Goal: Task Accomplishment & Management: Complete application form

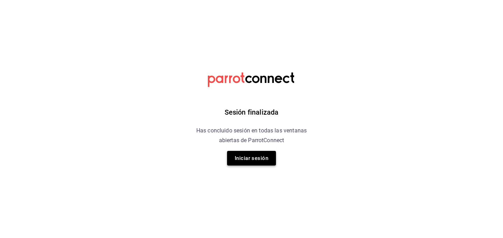
click at [254, 163] on button "Iniciar sesión" at bounding box center [251, 158] width 49 height 15
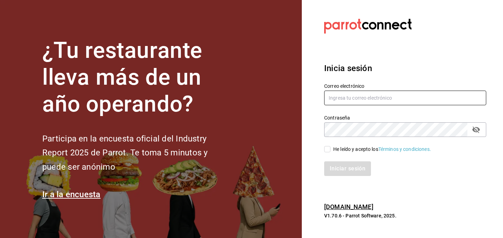
click at [348, 98] on input "text" at bounding box center [405, 98] width 162 height 15
type input "[PERSON_NAME][EMAIL_ADDRESS][DOMAIN_NAME]"
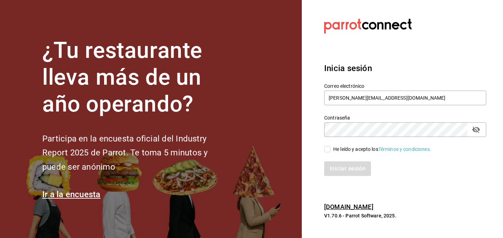
click at [475, 132] on icon "passwordField" at bounding box center [476, 130] width 8 height 7
drag, startPoint x: 352, startPoint y: 169, endPoint x: 345, endPoint y: 167, distance: 7.3
click at [346, 168] on div "Iniciar sesión" at bounding box center [405, 169] width 162 height 15
click at [327, 150] on input "He leído y acepto los Términos y condiciones." at bounding box center [327, 149] width 6 height 6
checkbox input "true"
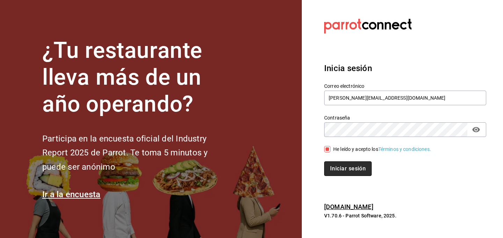
click at [348, 168] on button "Iniciar sesión" at bounding box center [347, 169] width 47 height 15
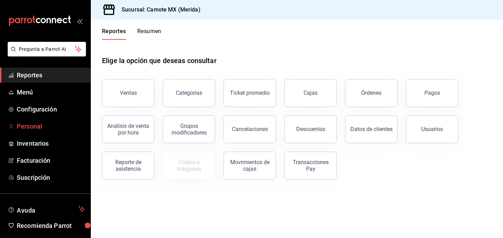
click at [34, 126] on span "Personal" at bounding box center [51, 126] width 68 height 9
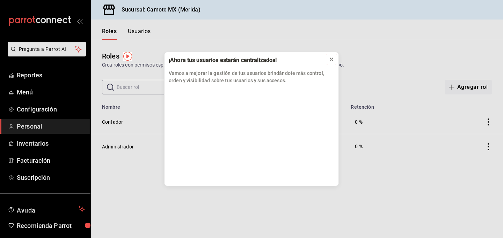
click at [330, 59] on icon at bounding box center [331, 60] width 6 height 6
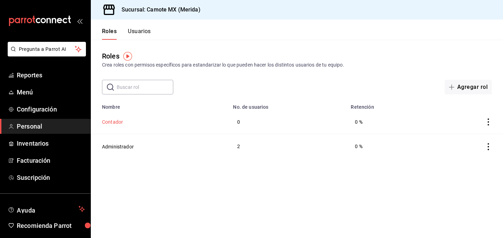
click at [116, 123] on button "Contador" at bounding box center [112, 122] width 21 height 7
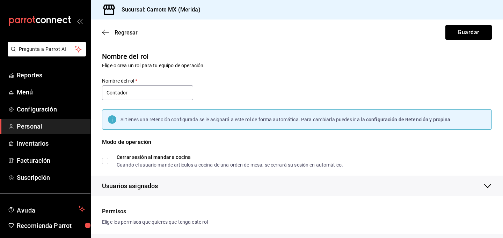
drag, startPoint x: 334, startPoint y: 144, endPoint x: 330, endPoint y: 144, distance: 4.5
click at [330, 144] on div "Modo de operación" at bounding box center [297, 146] width 390 height 17
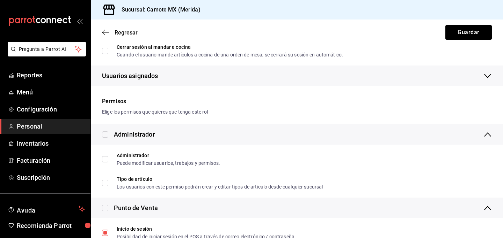
scroll to position [116, 0]
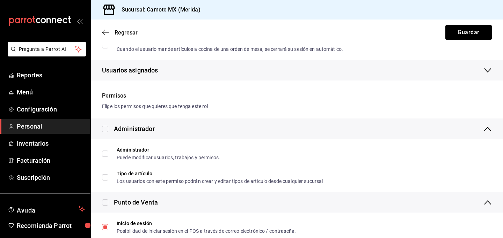
click at [486, 71] on icon "button" at bounding box center [487, 70] width 7 height 4
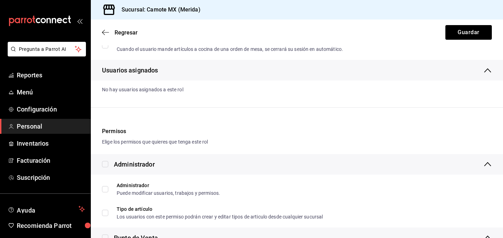
click at [486, 71] on icon "button" at bounding box center [487, 70] width 8 height 8
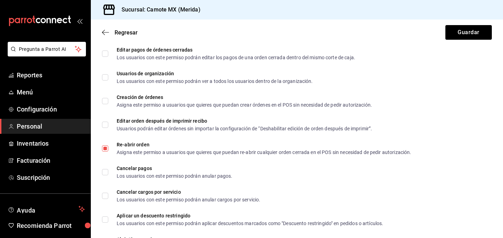
scroll to position [456, 0]
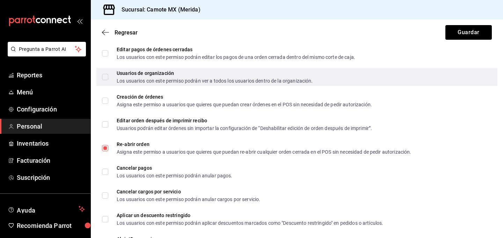
click at [104, 77] on input "Usuarios de organización Los usuarios con este permiso podrán ver a todos los u…" at bounding box center [105, 77] width 6 height 6
checkbox input "true"
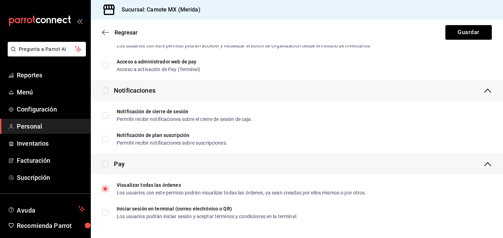
scroll to position [1285, 0]
click at [465, 31] on button "Guardar" at bounding box center [468, 32] width 46 height 15
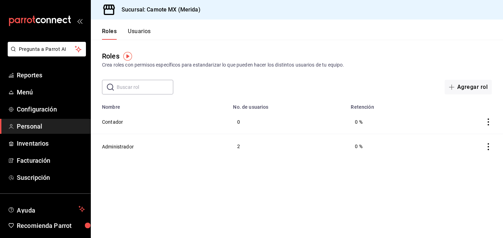
click at [489, 122] on icon "actions" at bounding box center [488, 122] width 7 height 7
click at [489, 122] on li "Eliminar" at bounding box center [462, 132] width 59 height 20
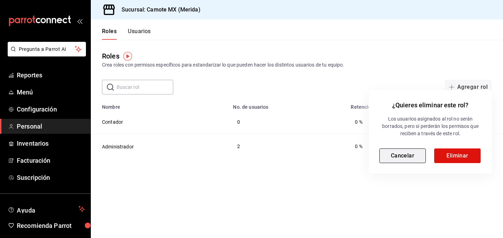
click at [413, 157] on button "Cancelar" at bounding box center [402, 156] width 46 height 15
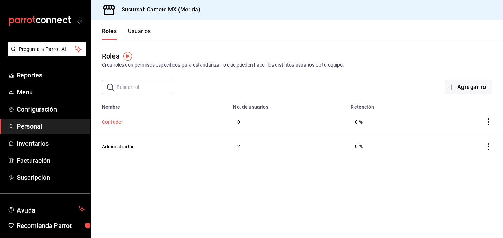
click at [103, 120] on button "Contador" at bounding box center [112, 122] width 21 height 7
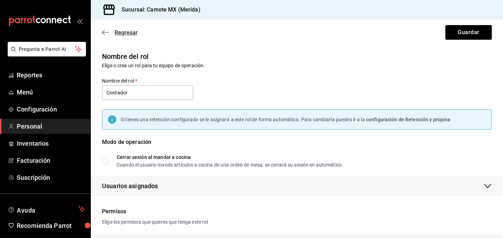
click at [104, 29] on icon "button" at bounding box center [105, 32] width 7 height 6
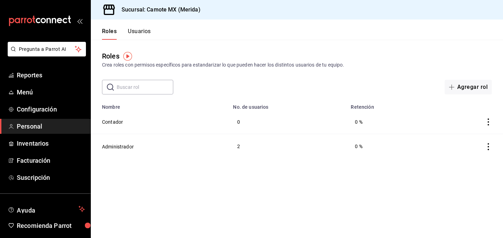
click at [140, 27] on div "Roles Usuarios" at bounding box center [121, 30] width 60 height 20
click at [142, 32] on button "Usuarios" at bounding box center [139, 34] width 23 height 12
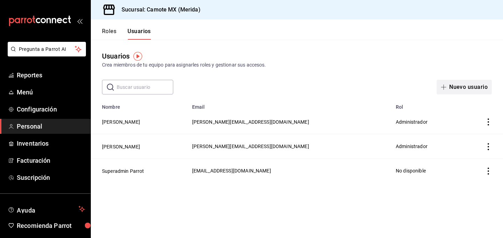
click at [452, 86] on button "Nuevo usuario" at bounding box center [463, 87] width 55 height 15
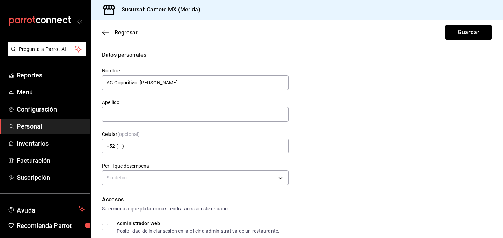
type input "AG Coporitivo- Diana"
click at [399, 112] on div "Datos personales Nombre AG Coporitivo- Diana Apellido Celular (opcional) +52 (_…" at bounding box center [297, 119] width 390 height 136
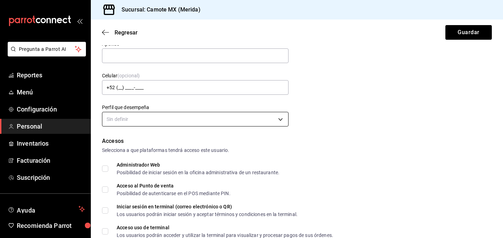
scroll to position [58, 0]
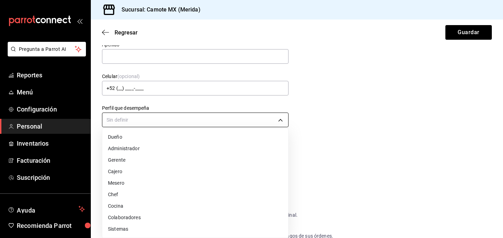
click at [282, 119] on body "Pregunta a Parrot AI Reportes Menú Configuración Personal Inventarios Facturaci…" at bounding box center [251, 119] width 503 height 238
click at [366, 168] on div at bounding box center [251, 119] width 503 height 238
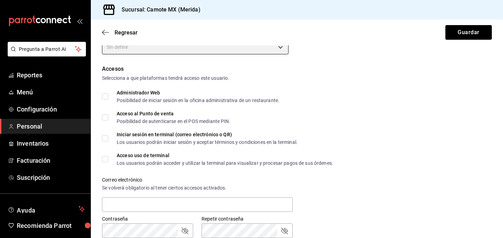
scroll to position [134, 0]
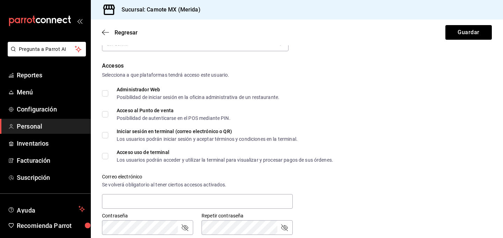
click at [105, 94] on input "Administrador Web Posibilidad de iniciar sesión en la oficina administrativa de…" at bounding box center [105, 93] width 6 height 6
checkbox input "true"
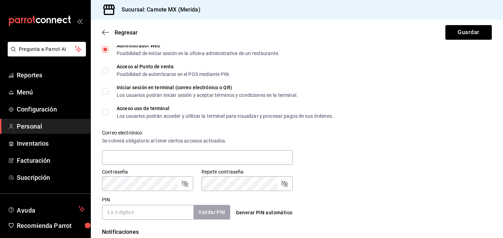
scroll to position [181, 0]
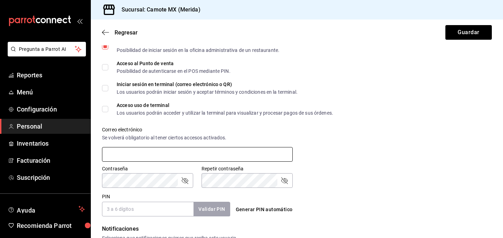
click at [124, 155] on input "text" at bounding box center [197, 154] width 191 height 15
type input "contador_13@agcorporativo.com"
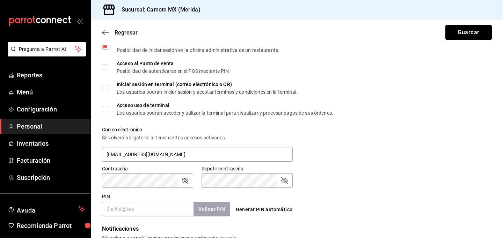
click at [186, 180] on icon "passwordField" at bounding box center [185, 181] width 7 height 7
click at [284, 180] on icon "passwordField" at bounding box center [284, 181] width 8 height 8
click at [134, 210] on input "PIN" at bounding box center [147, 209] width 91 height 15
click at [251, 208] on button "Generar PIN automático" at bounding box center [264, 210] width 62 height 13
type input "6920"
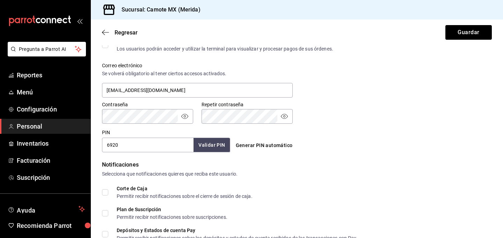
scroll to position [247, 0]
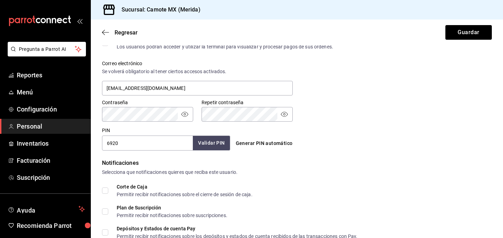
click at [219, 139] on button "Validar PIN" at bounding box center [211, 143] width 37 height 15
click at [219, 139] on div "Validar PIN" at bounding box center [208, 143] width 43 height 14
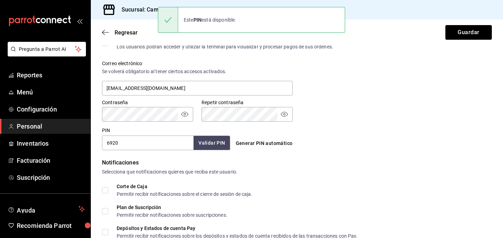
click at [390, 127] on div "PIN 6920 Validar PIN ​ Generar PIN automático" at bounding box center [295, 138] width 392 height 26
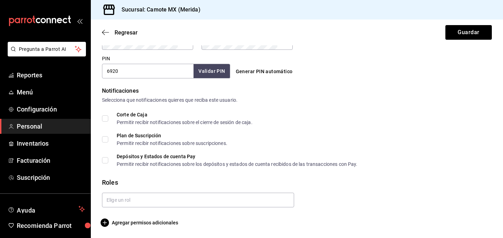
scroll to position [318, 0]
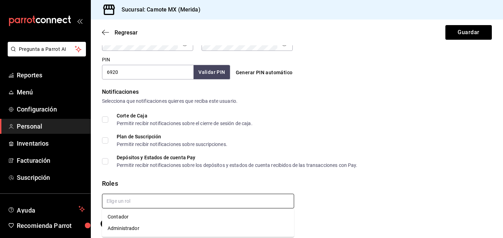
click at [132, 202] on input "text" at bounding box center [198, 201] width 192 height 15
click at [124, 216] on li "Contador" at bounding box center [198, 218] width 192 height 12
checkbox input "true"
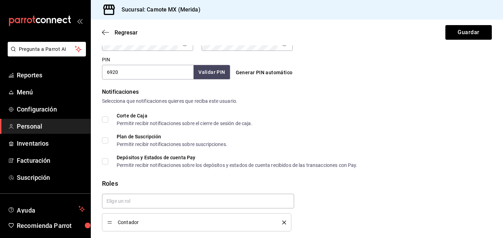
click at [125, 221] on span "Contador" at bounding box center [195, 222] width 154 height 5
click at [122, 224] on span "Contador" at bounding box center [195, 222] width 154 height 5
click at [105, 224] on li "Contador" at bounding box center [196, 223] width 189 height 18
click at [124, 222] on span "Contador" at bounding box center [195, 222] width 154 height 5
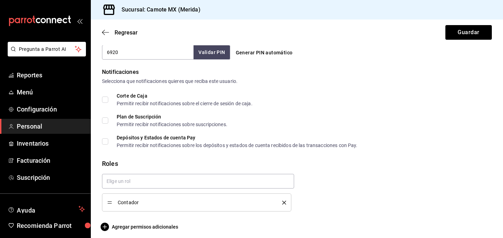
scroll to position [342, 0]
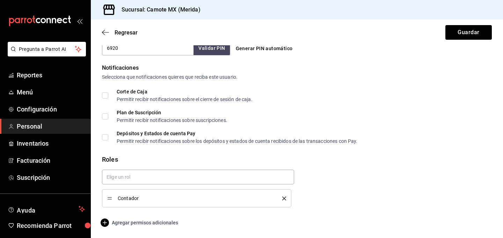
click at [106, 223] on icon "button" at bounding box center [105, 223] width 8 height 8
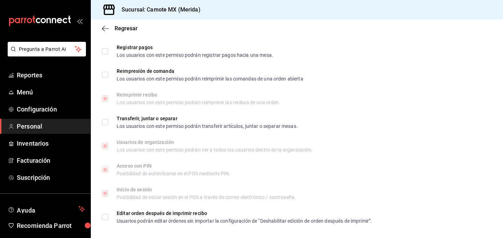
scroll to position [1039, 0]
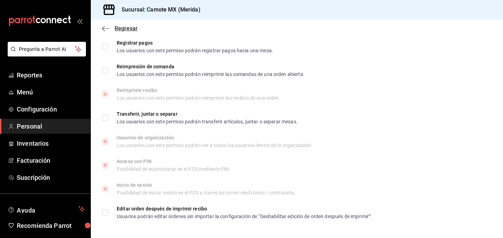
click at [105, 28] on icon "button" at bounding box center [105, 28] width 7 height 6
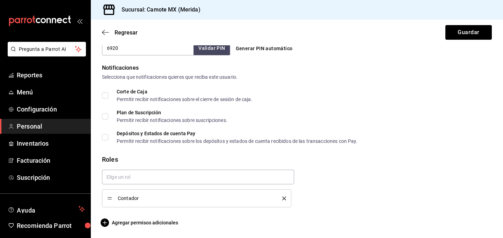
scroll to position [342, 0]
click at [461, 35] on button "Guardar" at bounding box center [468, 32] width 46 height 15
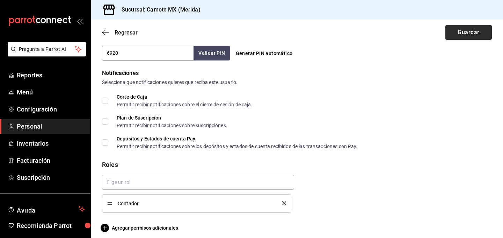
scroll to position [0, 0]
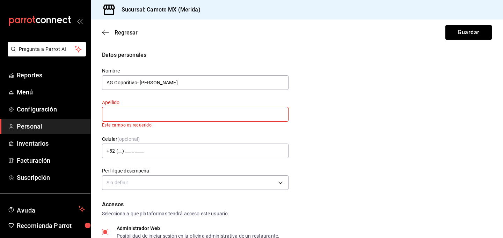
click at [158, 111] on input "text" at bounding box center [195, 114] width 186 height 15
click at [139, 83] on input "AG Coporitivo- Diana" at bounding box center [195, 82] width 186 height 15
drag, startPoint x: 139, startPoint y: 83, endPoint x: 126, endPoint y: 84, distance: 13.0
click at [126, 84] on input "Diana" at bounding box center [195, 82] width 186 height 15
type input "Diana - AG Corporativo"
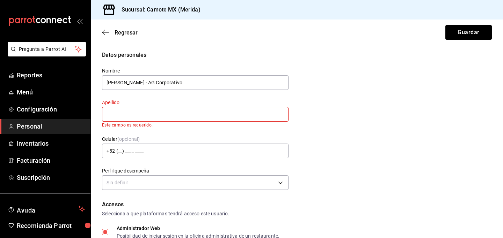
click at [111, 112] on input "text" at bounding box center [195, 114] width 186 height 15
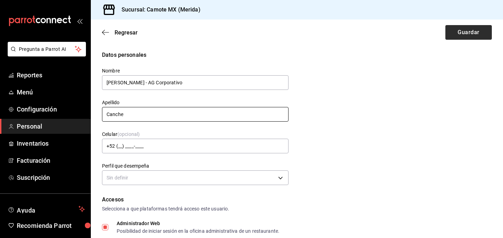
type input "Canche"
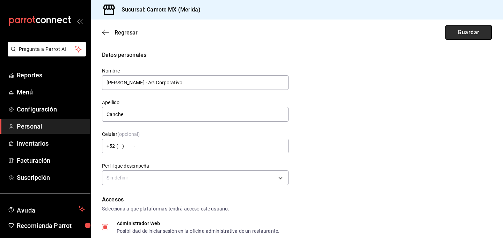
click at [460, 31] on button "Guardar" at bounding box center [468, 32] width 46 height 15
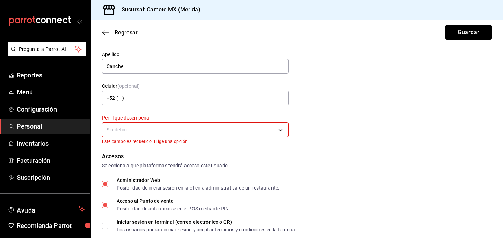
scroll to position [48, 0]
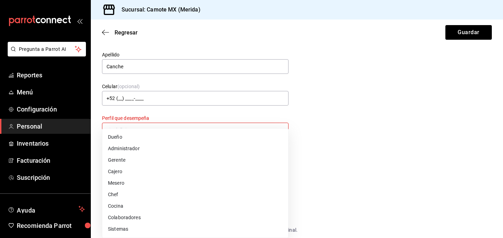
click at [280, 130] on body "Pregunta a Parrot AI Reportes Menú Configuración Personal Inventarios Facturaci…" at bounding box center [251, 119] width 503 height 238
click at [189, 221] on li "Colaboradores" at bounding box center [195, 218] width 186 height 12
type input "STAFF"
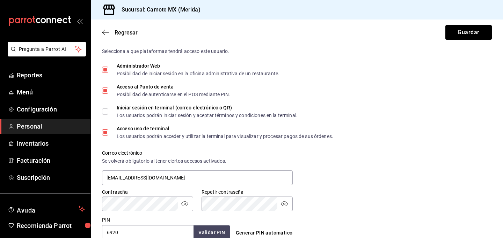
scroll to position [157, 0]
click at [107, 133] on input "Acceso uso de terminal Los usuarios podrán acceder y utilizar la terminal para …" at bounding box center [105, 133] width 6 height 6
checkbox input "false"
click at [107, 91] on input "Acceso al Punto de venta Posibilidad de autenticarse en el POS mediante PIN." at bounding box center [105, 91] width 6 height 6
checkbox input "false"
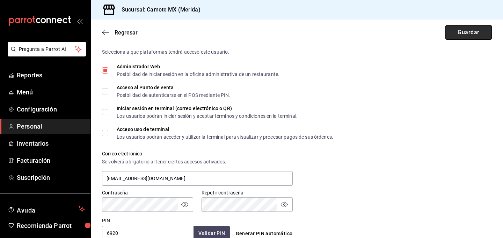
click at [469, 32] on button "Guardar" at bounding box center [468, 32] width 46 height 15
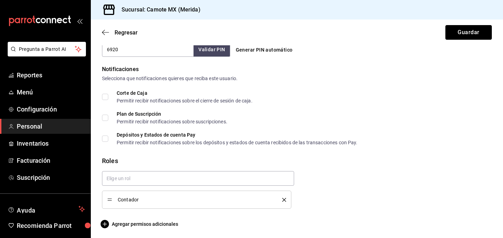
scroll to position [342, 0]
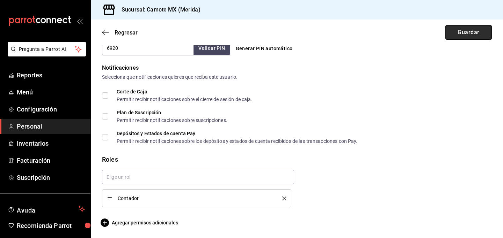
click at [472, 36] on button "Guardar" at bounding box center [468, 32] width 46 height 15
click at [106, 223] on icon "button" at bounding box center [105, 223] width 8 height 8
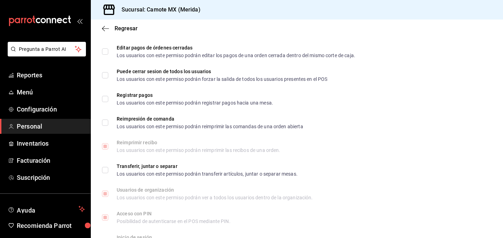
scroll to position [1039, 0]
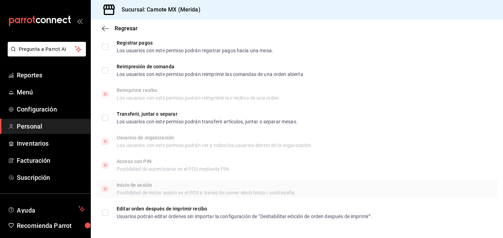
click at [106, 189] on input "Inicio de sesión Posibilidad de iniciar sesión en el POS a través de correo ele…" at bounding box center [105, 189] width 6 height 6
checkbox input "true"
click at [108, 24] on div "Regresar" at bounding box center [297, 29] width 412 height 18
click at [104, 29] on icon "button" at bounding box center [105, 28] width 7 height 6
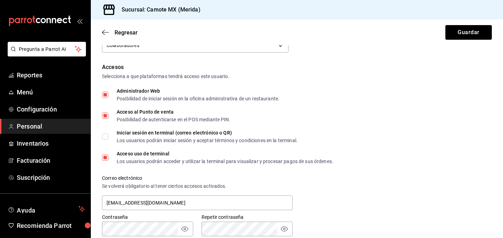
scroll to position [132, 0]
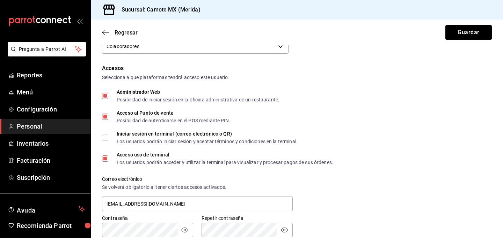
click at [105, 116] on input "Acceso al Punto de venta Posibilidad de autenticarse en el POS mediante PIN." at bounding box center [105, 117] width 6 height 6
click at [476, 29] on button "Guardar" at bounding box center [468, 32] width 46 height 15
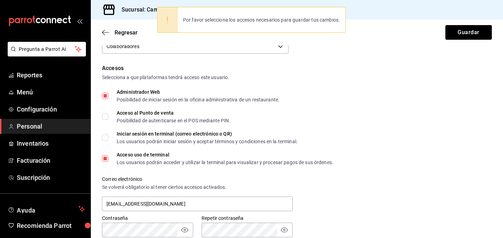
click at [302, 16] on div "Por favor selecciona los accesos necesarios para guardar tus cambios." at bounding box center [261, 19] width 168 height 15
click at [166, 19] on icon at bounding box center [167, 20] width 8 height 8
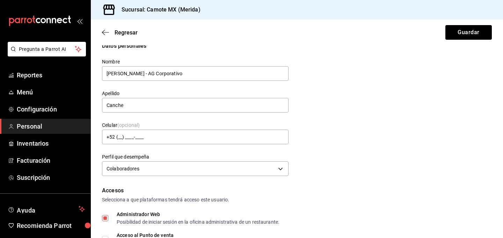
scroll to position [0, 0]
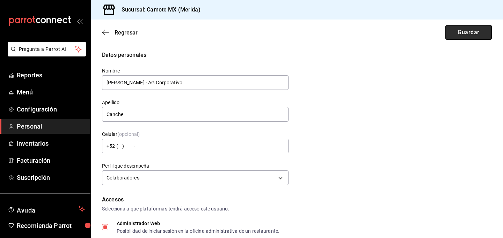
click at [472, 36] on button "Guardar" at bounding box center [468, 32] width 46 height 15
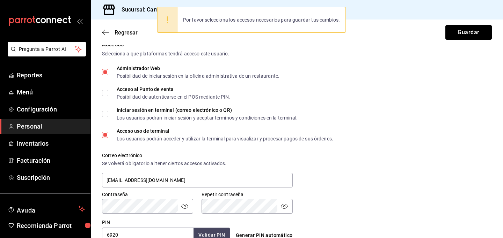
scroll to position [154, 0]
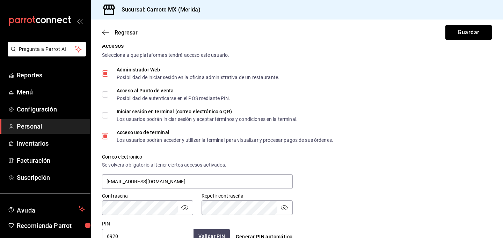
click at [107, 96] on input "Acceso al Punto de venta Posibilidad de autenticarse en el POS mediante PIN." at bounding box center [105, 94] width 6 height 6
checkbox input "true"
click at [105, 114] on input "Iniciar sesión en terminal (correo electrónico o QR) Los usuarios podrán inicia…" at bounding box center [105, 115] width 6 height 6
checkbox input "true"
click at [467, 32] on button "Guardar" at bounding box center [468, 32] width 46 height 15
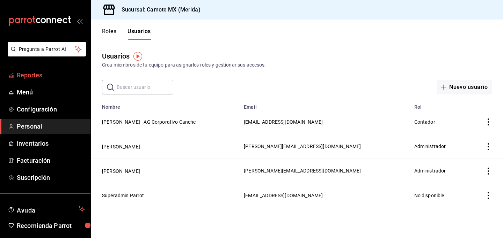
click at [34, 78] on span "Reportes" at bounding box center [51, 75] width 68 height 9
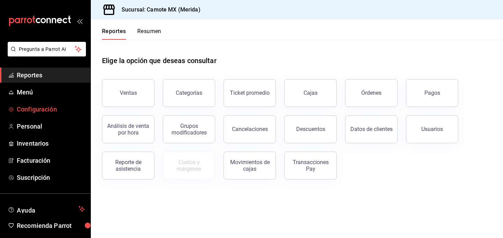
click at [48, 111] on span "Configuración" at bounding box center [51, 109] width 68 height 9
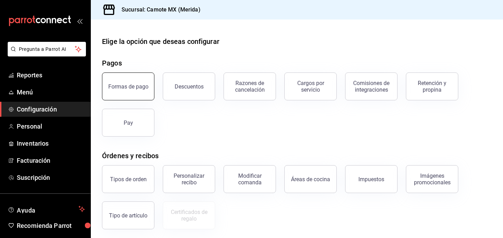
click at [140, 87] on div "Formas de pago" at bounding box center [128, 86] width 40 height 7
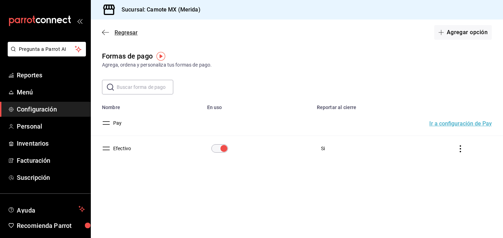
click at [102, 31] on icon "button" at bounding box center [105, 32] width 7 height 6
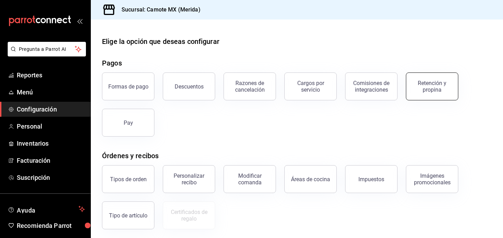
click at [434, 95] on button "Retención y propina" at bounding box center [432, 87] width 52 height 28
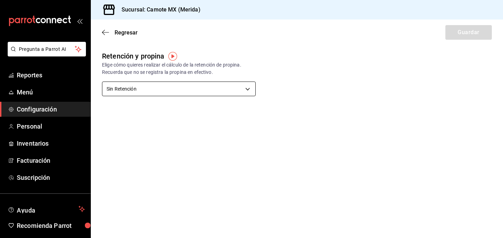
click at [245, 87] on body "Pregunta a Parrot AI Reportes Menú Configuración Personal Inventarios Facturaci…" at bounding box center [251, 119] width 503 height 238
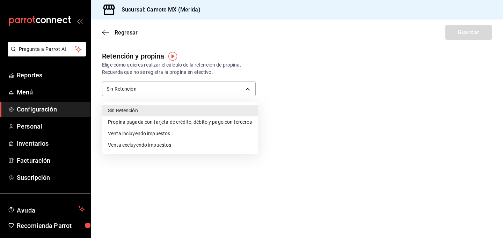
click at [104, 34] on div at bounding box center [251, 119] width 503 height 238
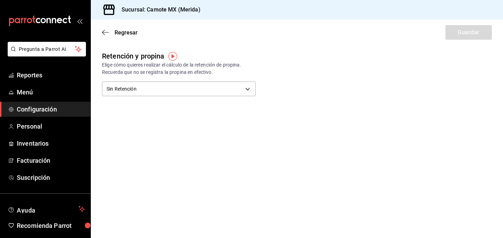
click at [104, 34] on icon "button" at bounding box center [105, 32] width 7 height 6
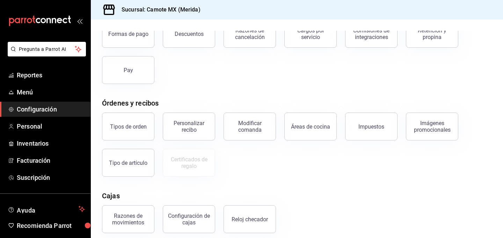
scroll to position [57, 0]
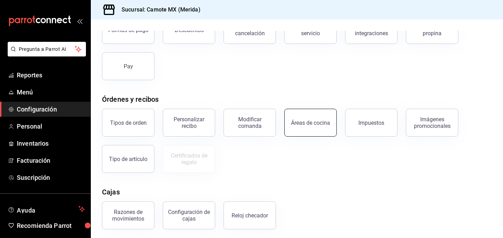
click at [312, 120] on div "Áreas de cocina" at bounding box center [310, 123] width 39 height 7
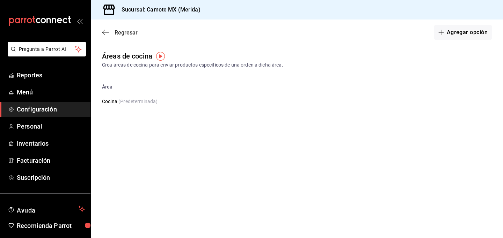
click at [102, 30] on icon "button" at bounding box center [105, 32] width 7 height 6
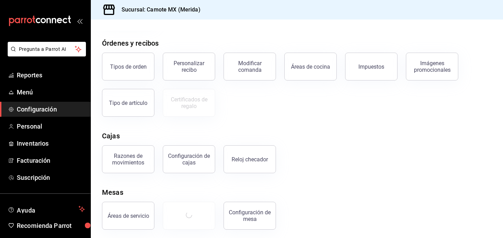
scroll to position [116, 0]
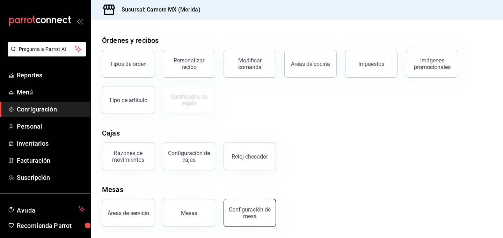
click at [238, 219] on button "Configuración de mesa" at bounding box center [249, 213] width 52 height 28
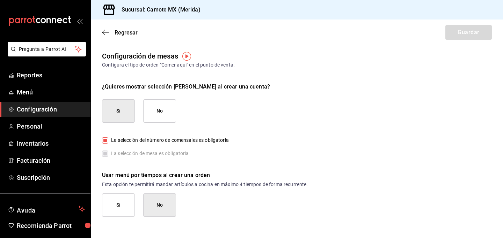
click at [116, 111] on button "Si" at bounding box center [118, 110] width 33 height 23
click at [155, 105] on button "No" at bounding box center [159, 110] width 33 height 23
checkbox input "false"
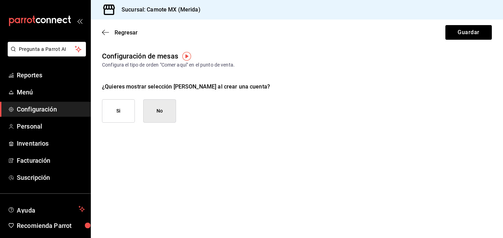
click at [126, 110] on button "Si" at bounding box center [118, 110] width 33 height 23
checkbox input "true"
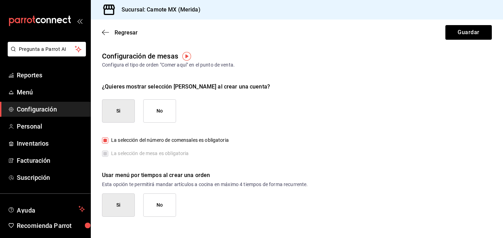
click at [105, 153] on label "La selección de mesa es obligatoria" at bounding box center [145, 153] width 87 height 7
click at [123, 203] on button "Si" at bounding box center [118, 205] width 33 height 23
click at [188, 56] on img "button" at bounding box center [186, 56] width 9 height 9
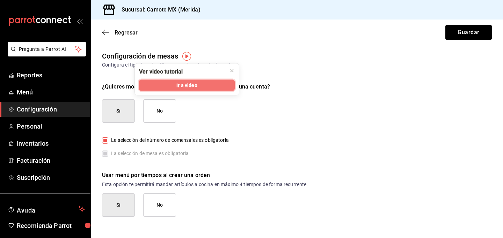
click at [183, 84] on span "Ir a video" at bounding box center [186, 85] width 21 height 7
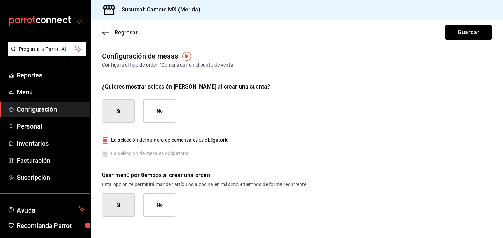
drag, startPoint x: 106, startPoint y: 157, endPoint x: 116, endPoint y: 147, distance: 14.1
click at [106, 157] on label "La selección de mesa es obligatoria" at bounding box center [145, 153] width 87 height 7
click at [158, 114] on button "No" at bounding box center [159, 110] width 33 height 23
checkbox input "false"
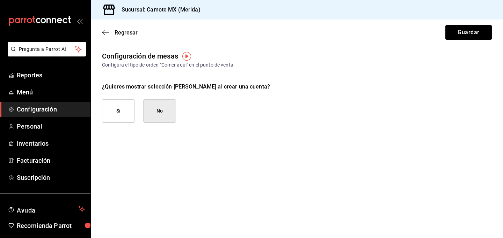
click at [120, 114] on button "Si" at bounding box center [118, 110] width 33 height 23
checkbox input "true"
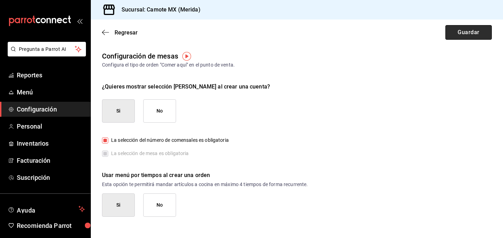
click at [461, 29] on button "Guardar" at bounding box center [468, 32] width 46 height 15
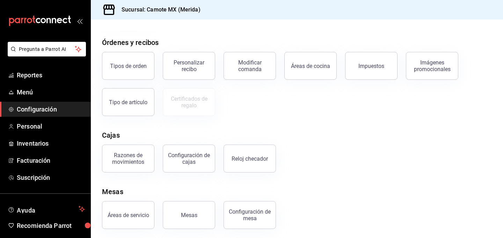
scroll to position [116, 0]
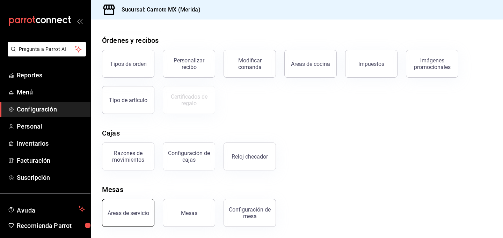
click at [135, 215] on div "Áreas de servicio" at bounding box center [129, 213] width 42 height 7
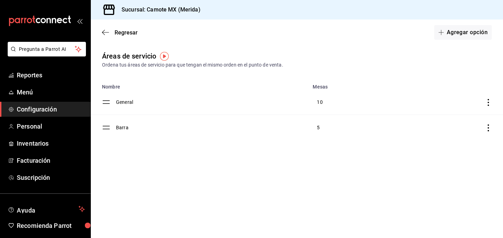
click at [127, 101] on td "General" at bounding box center [212, 102] width 192 height 25
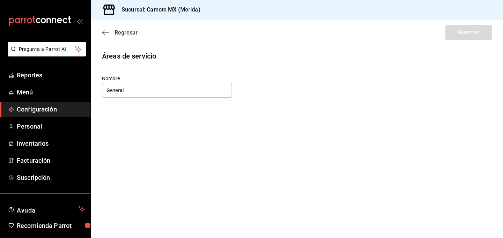
click at [105, 31] on icon "button" at bounding box center [105, 32] width 7 height 6
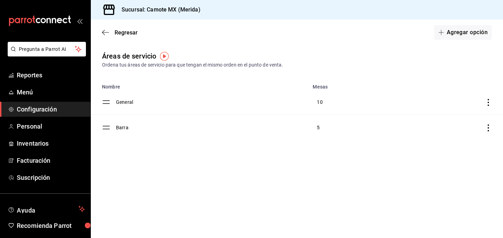
click at [489, 101] on icon "discountsTable" at bounding box center [488, 102] width 7 height 7
click at [433, 73] on div at bounding box center [251, 119] width 503 height 238
click at [332, 63] on div "Ordena tus áreas de servicio para que tengan el mismo orden en el punto de vent…" at bounding box center [297, 64] width 390 height 7
click at [318, 127] on div at bounding box center [251, 119] width 503 height 238
drag, startPoint x: 296, startPoint y: 134, endPoint x: 306, endPoint y: 121, distance: 16.4
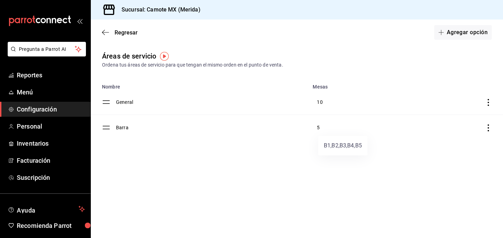
click at [297, 127] on div at bounding box center [251, 119] width 503 height 238
drag, startPoint x: 321, startPoint y: 102, endPoint x: 219, endPoint y: 82, distance: 104.5
click at [244, 83] on div at bounding box center [251, 119] width 503 height 238
click at [42, 161] on span "Facturación" at bounding box center [51, 160] width 68 height 9
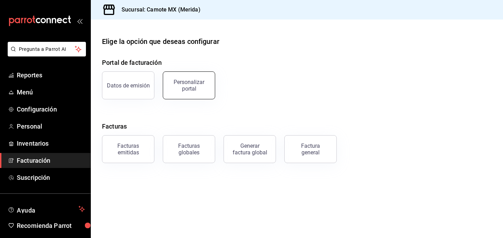
click at [173, 83] on div "Personalizar portal" at bounding box center [188, 85] width 43 height 13
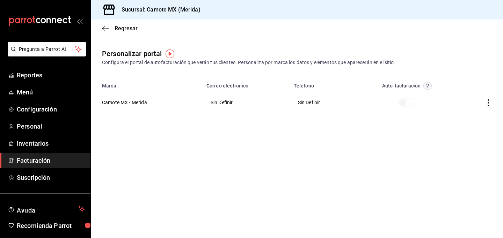
click at [490, 104] on icon "button" at bounding box center [488, 102] width 7 height 7
click at [459, 94] on li "Editar" at bounding box center [457, 94] width 70 height 18
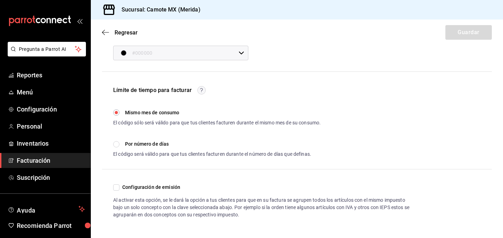
scroll to position [163, 0]
type input "info@camote.mx"
click at [360, 146] on div "Límite de tiempo para facturar Mismo mes de consumo El código sólo será válido …" at bounding box center [296, 122] width 367 height 72
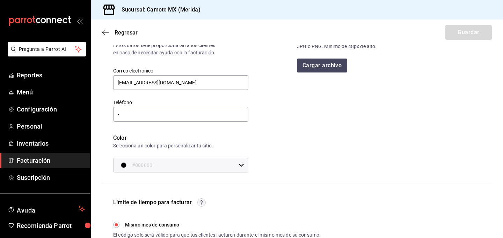
scroll to position [0, 0]
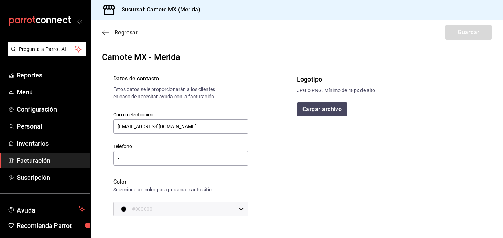
click at [105, 31] on icon "button" at bounding box center [105, 32] width 7 height 6
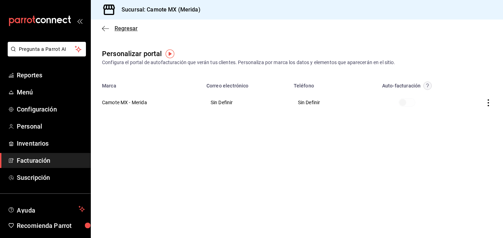
click at [105, 28] on icon "button" at bounding box center [105, 28] width 7 height 6
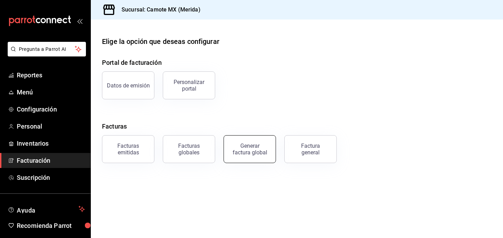
click at [260, 150] on div "Generar factura global" at bounding box center [249, 149] width 35 height 13
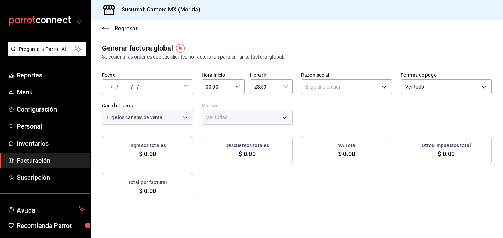
type input "PARROT,UBER_EATS,RAPPI,DIDI_FOOD,ONLINE"
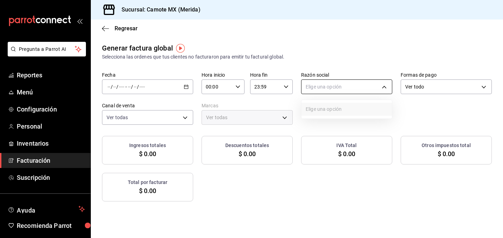
click at [390, 87] on body "Pregunta a Parrot AI Reportes Menú Configuración Personal Inventarios Facturaci…" at bounding box center [251, 119] width 503 height 238
click at [389, 89] on div at bounding box center [251, 119] width 503 height 238
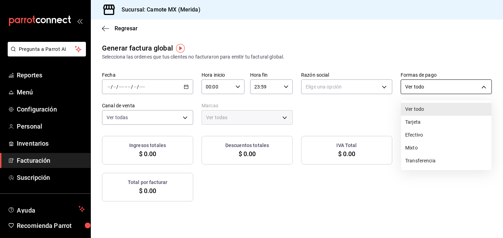
click at [472, 87] on body "Pregunta a Parrot AI Reportes Menú Configuración Personal Inventarios Facturaci…" at bounding box center [251, 119] width 503 height 238
click at [369, 104] on div at bounding box center [251, 119] width 503 height 238
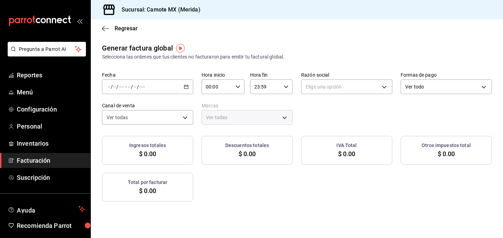
click at [151, 152] on span "$ 0.00" at bounding box center [147, 153] width 17 height 9
click at [247, 148] on h3 "Descuentos totales" at bounding box center [247, 145] width 44 height 7
click at [343, 152] on span "$ 0.00" at bounding box center [346, 153] width 17 height 9
click at [106, 28] on icon "button" at bounding box center [105, 28] width 7 height 0
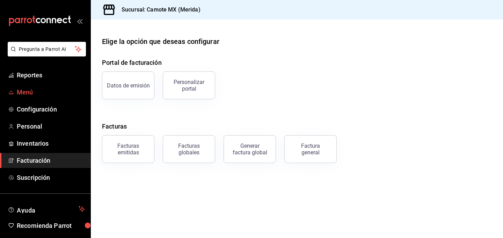
click at [29, 95] on span "Menú" at bounding box center [51, 92] width 68 height 9
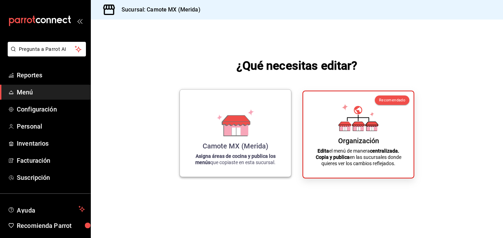
click at [237, 136] on div "Camote MX (Merida) Asigna áreas de cocina y publica los menús que copiaste en e…" at bounding box center [235, 133] width 94 height 76
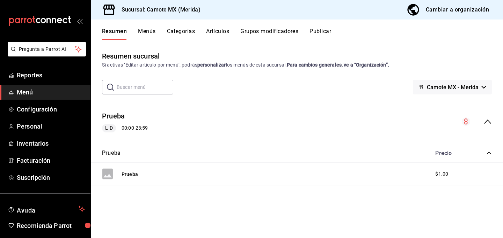
click at [149, 30] on button "Menús" at bounding box center [146, 34] width 17 height 12
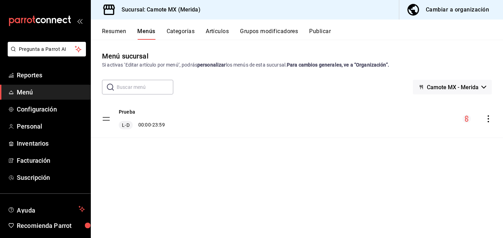
click at [105, 118] on tbody "Prueba L-D 00:00 - 23:59" at bounding box center [297, 119] width 412 height 38
click at [158, 125] on div "L-D 00:00 - 23:59" at bounding box center [142, 125] width 46 height 8
click at [491, 117] on icon "actions" at bounding box center [488, 119] width 7 height 7
click at [422, 140] on li "Previsualizar" at bounding box center [426, 135] width 109 height 14
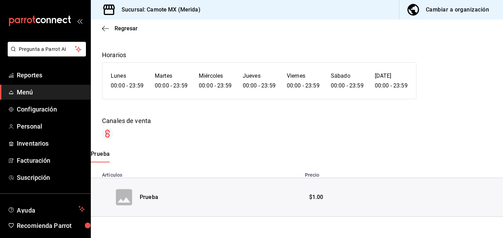
scroll to position [33, 0]
click at [121, 196] on icon at bounding box center [124, 197] width 16 height 16
click at [149, 197] on div "Prueba" at bounding box center [149, 197] width 19 height 8
click at [105, 28] on icon "button" at bounding box center [105, 28] width 7 height 6
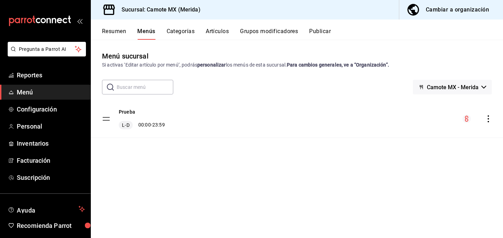
click at [485, 84] on button "Camote MX - Merida" at bounding box center [452, 87] width 79 height 15
click at [453, 107] on li "Camote MX - Merida" at bounding box center [452, 105] width 62 height 17
click at [173, 32] on button "Categorías" at bounding box center [181, 34] width 28 height 12
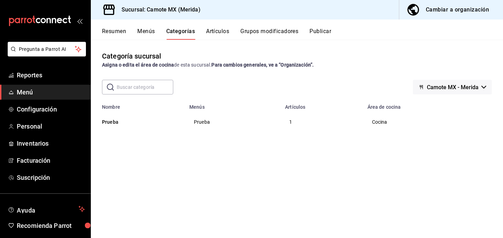
click at [216, 27] on div "Resumen Menús Categorías Artículos Grupos modificadores Publicar" at bounding box center [297, 30] width 412 height 20
click at [216, 34] on button "Artículos" at bounding box center [217, 34] width 23 height 12
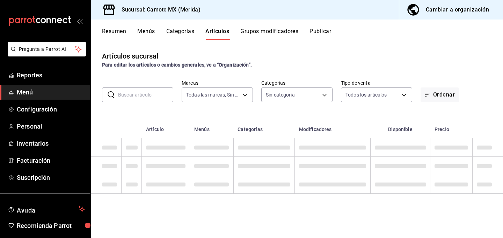
type input "fad981e1-95ce-43b7-a619-4f2636a1a041"
type input "736376cf-91e9-46c4-bf23-b22e248abc1e"
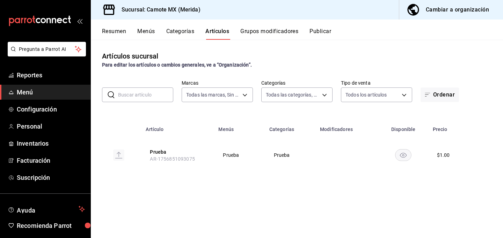
click at [259, 31] on button "Grupos modificadores" at bounding box center [269, 34] width 58 height 12
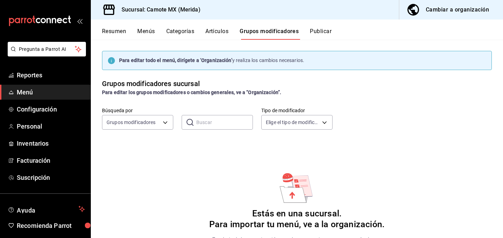
click at [392, 96] on div "Para editar todo el menú, dirígete a ‘Organización’ y realiza los cambios neces…" at bounding box center [297, 139] width 412 height 198
click at [110, 30] on button "Resumen" at bounding box center [114, 34] width 24 height 12
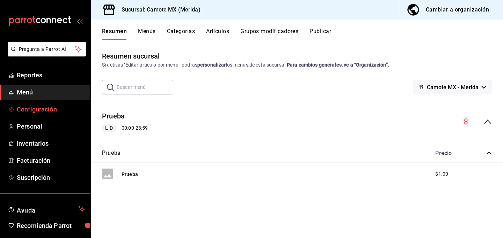
click at [44, 110] on span "Configuración" at bounding box center [51, 109] width 68 height 9
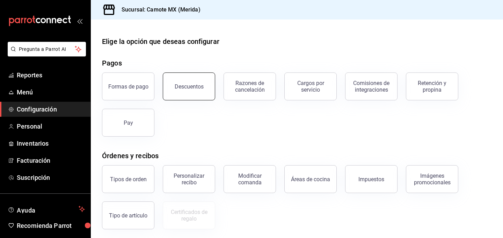
click at [190, 88] on div "Descuentos" at bounding box center [189, 86] width 29 height 7
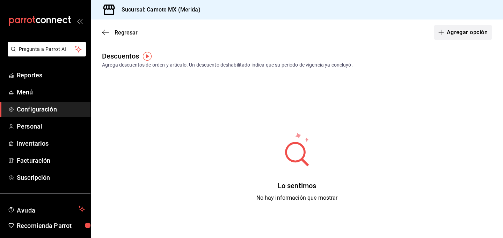
click at [452, 32] on button "Agregar opción" at bounding box center [463, 32] width 58 height 15
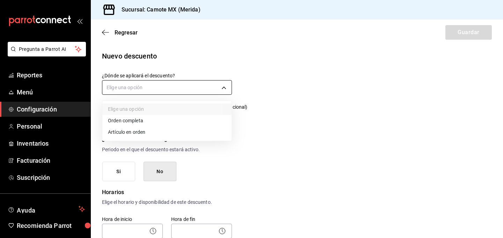
click at [224, 87] on body "Pregunta a Parrot AI Reportes Menú Configuración Personal Inventarios Facturaci…" at bounding box center [251, 119] width 503 height 238
click at [323, 56] on div at bounding box center [251, 119] width 503 height 238
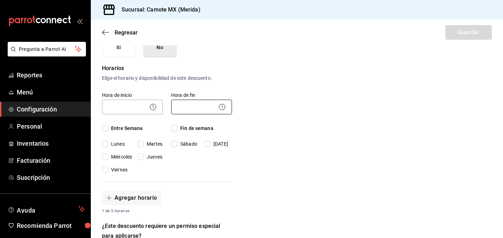
scroll to position [79, 0]
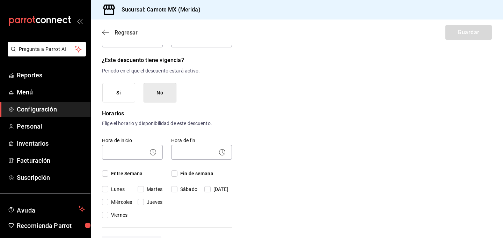
click at [105, 34] on icon "button" at bounding box center [105, 32] width 7 height 6
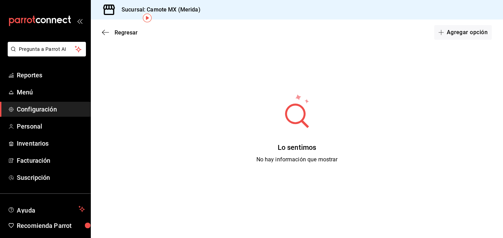
scroll to position [38, 0]
click at [104, 31] on icon "button" at bounding box center [105, 32] width 7 height 6
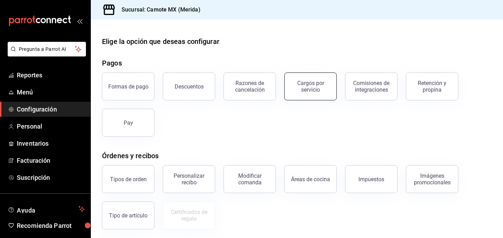
click at [324, 87] on div "Cargos por servicio" at bounding box center [310, 86] width 43 height 13
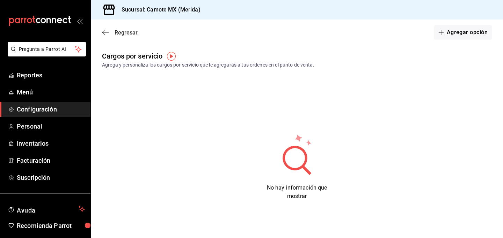
click at [104, 32] on icon "button" at bounding box center [105, 32] width 7 height 6
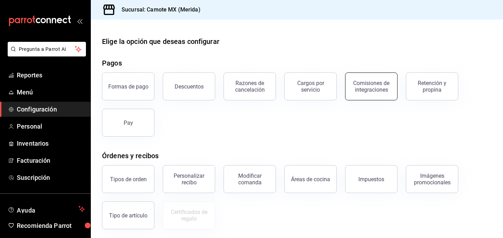
click at [366, 93] on button "Comisiones de integraciones" at bounding box center [371, 87] width 52 height 28
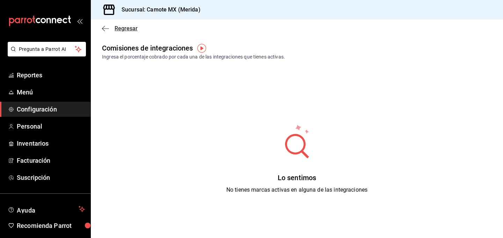
click at [103, 30] on icon "button" at bounding box center [105, 28] width 7 height 6
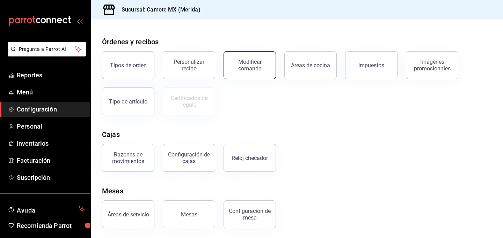
scroll to position [116, 0]
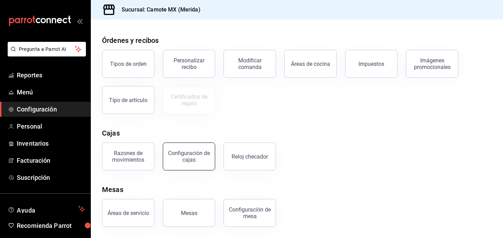
click at [171, 158] on div "Configuración de cajas" at bounding box center [188, 156] width 43 height 13
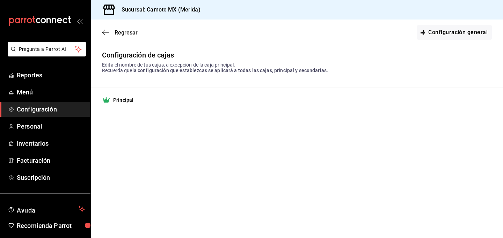
click at [116, 99] on strong "Principal" at bounding box center [123, 100] width 20 height 7
click at [438, 22] on div "Regresar Configuración general" at bounding box center [297, 33] width 412 height 26
click at [430, 31] on link "Configuración general" at bounding box center [454, 32] width 75 height 15
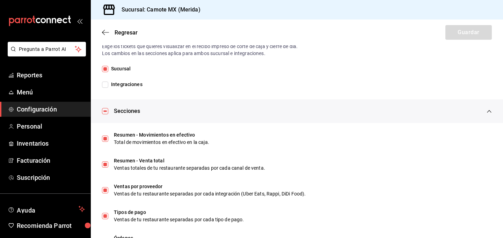
scroll to position [190, 0]
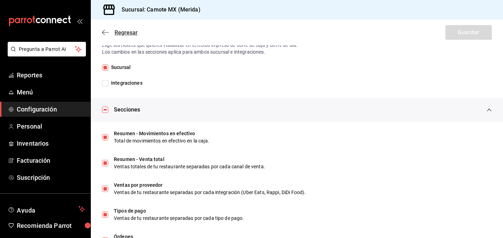
click at [109, 32] on span "Regresar" at bounding box center [120, 32] width 36 height 7
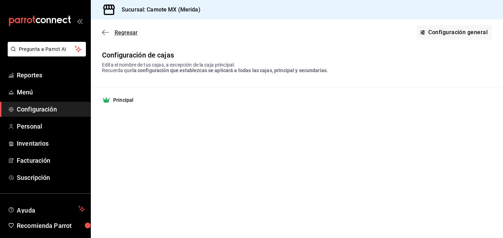
click at [103, 32] on icon "button" at bounding box center [105, 32] width 7 height 0
